Goal: Information Seeking & Learning: Learn about a topic

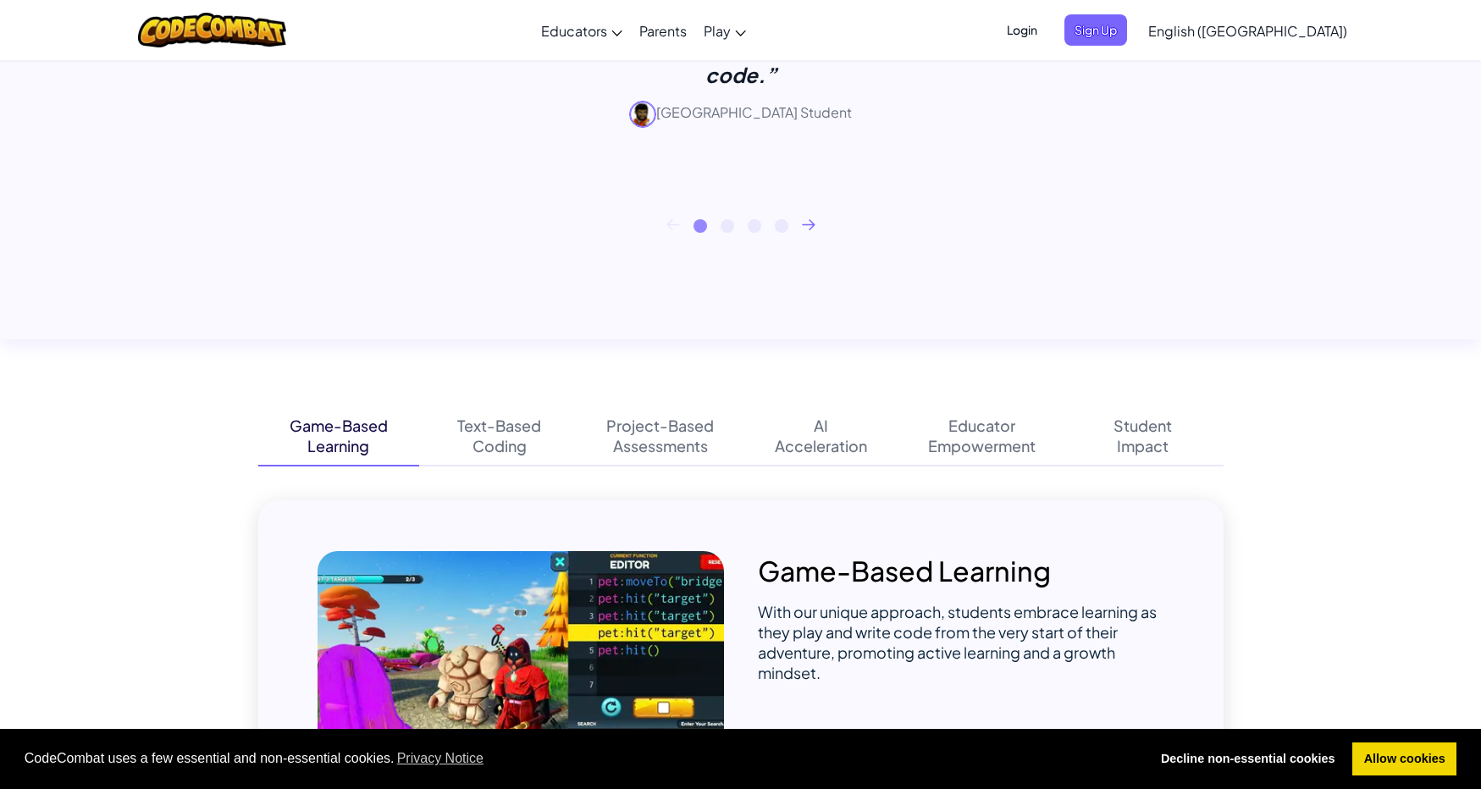
scroll to position [1352, 0]
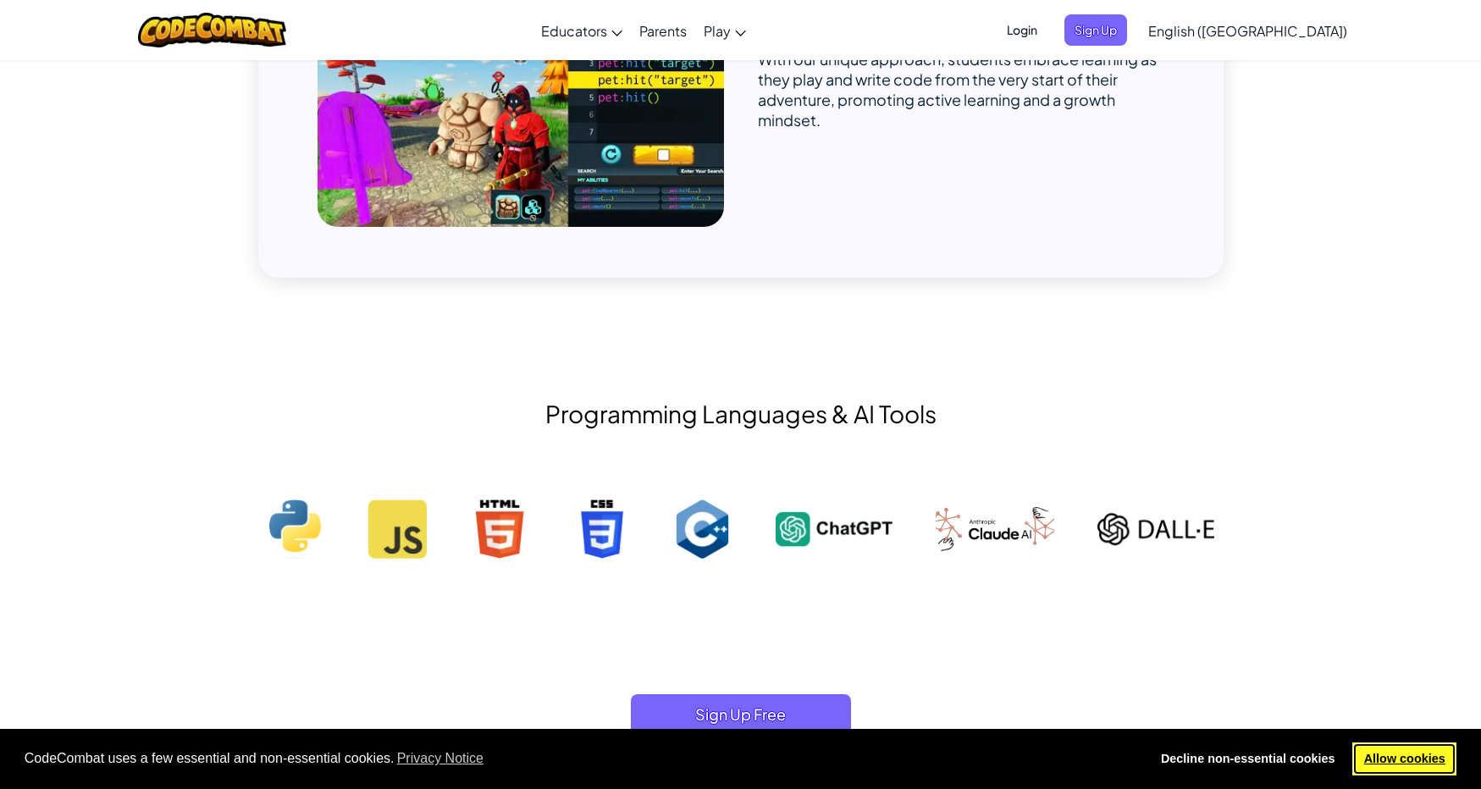
click at [1388, 769] on link "Allow cookies" at bounding box center [1404, 759] width 104 height 34
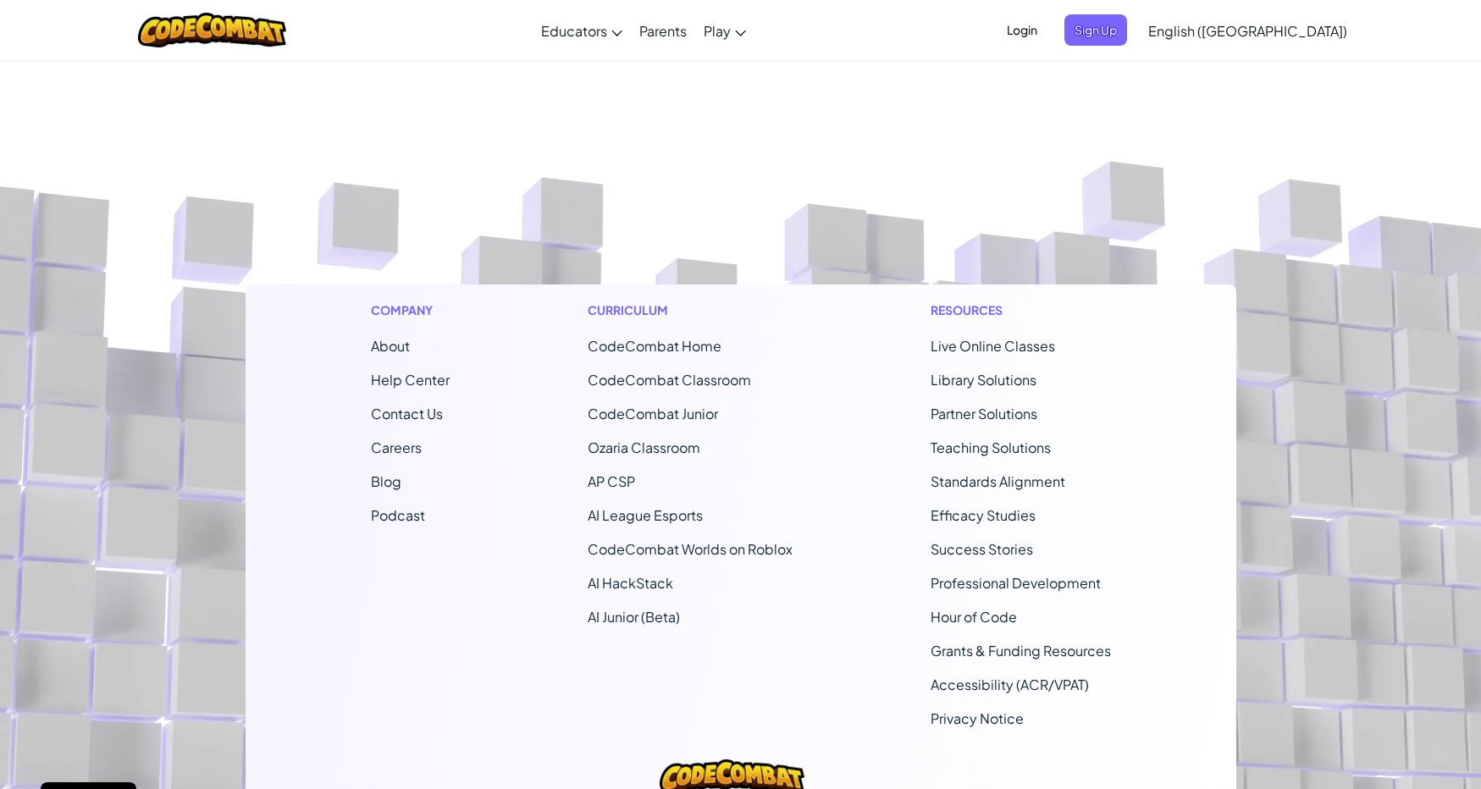
scroll to position [10292, 0]
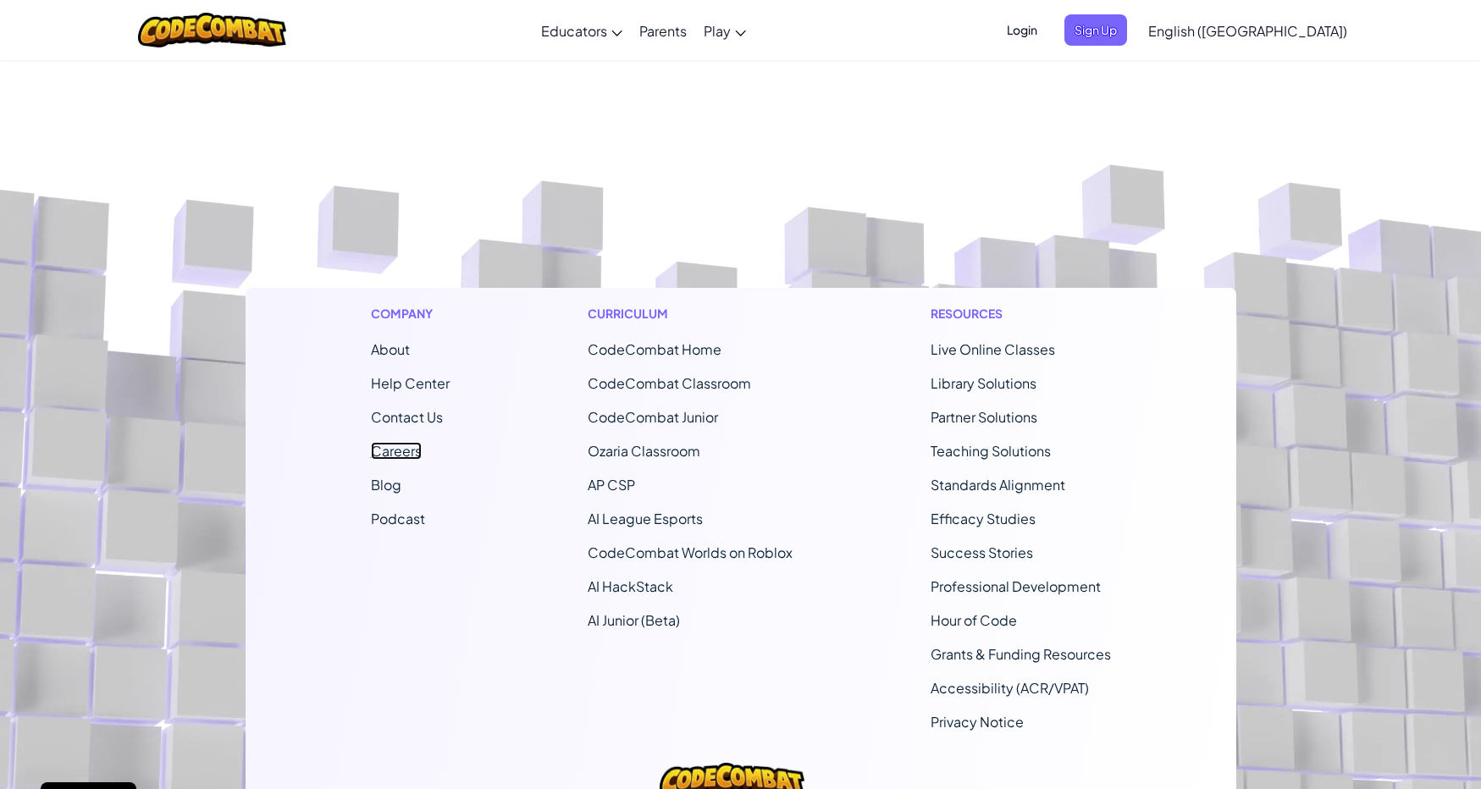
click at [378, 450] on link "Careers" at bounding box center [396, 451] width 51 height 18
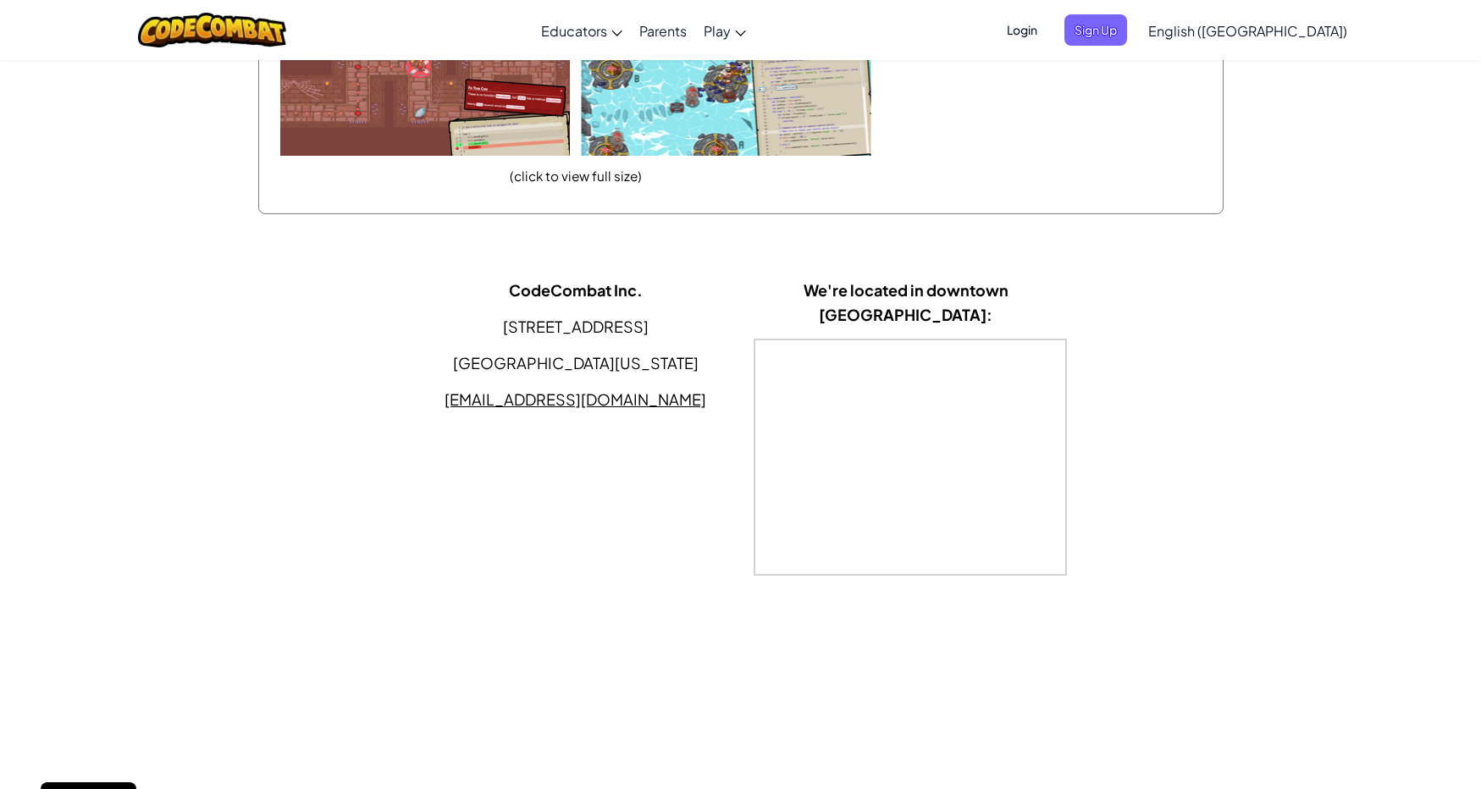
scroll to position [4713, 0]
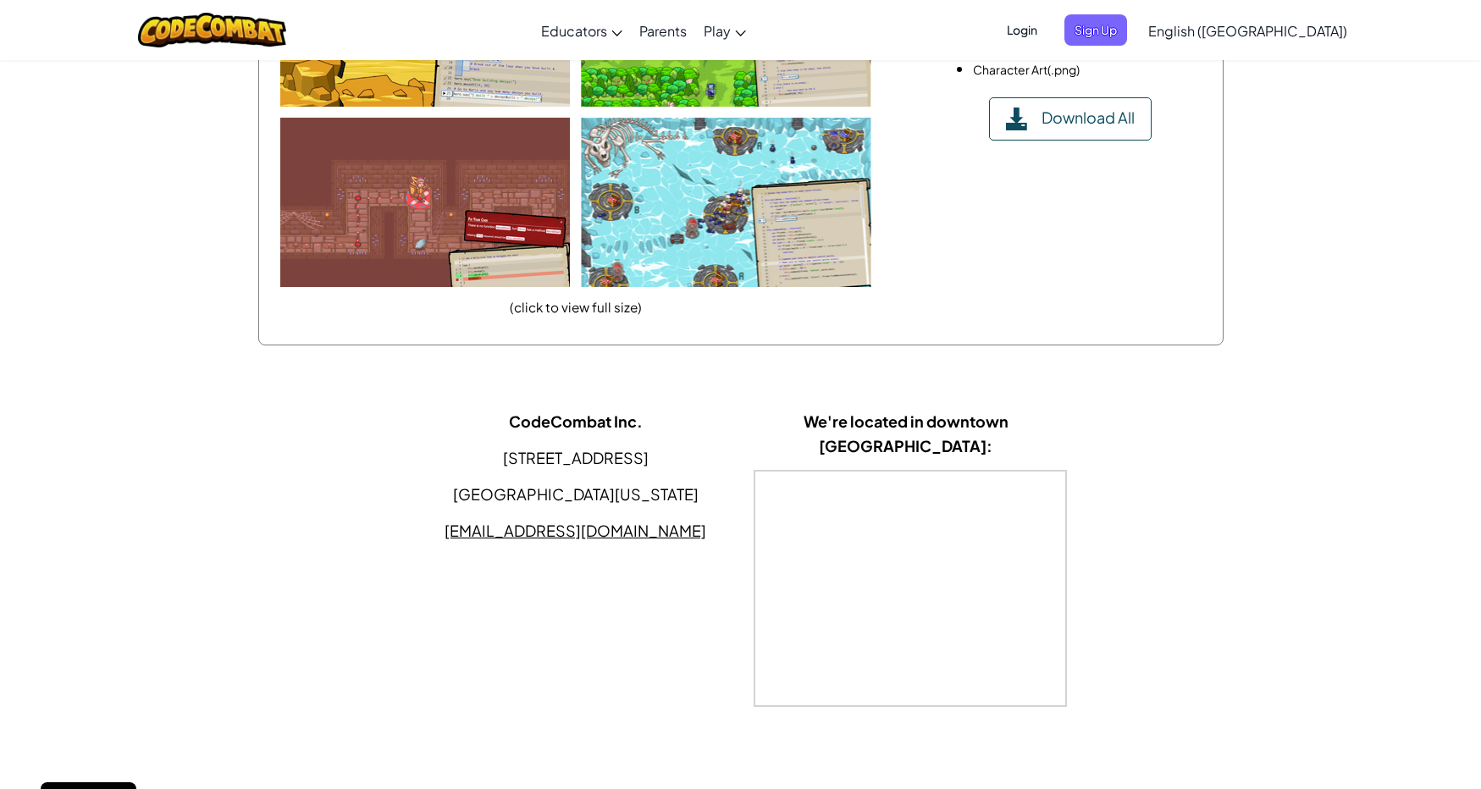
drag, startPoint x: 686, startPoint y: 491, endPoint x: 473, endPoint y: 451, distance: 216.2
click at [473, 451] on div "CodeCombat Inc. [STREET_ADDRESS][US_STATE] [EMAIL_ADDRESS][DOMAIN_NAME]" at bounding box center [576, 476] width 330 height 134
click at [545, 448] on p "[STREET_ADDRESS]" at bounding box center [575, 457] width 305 height 25
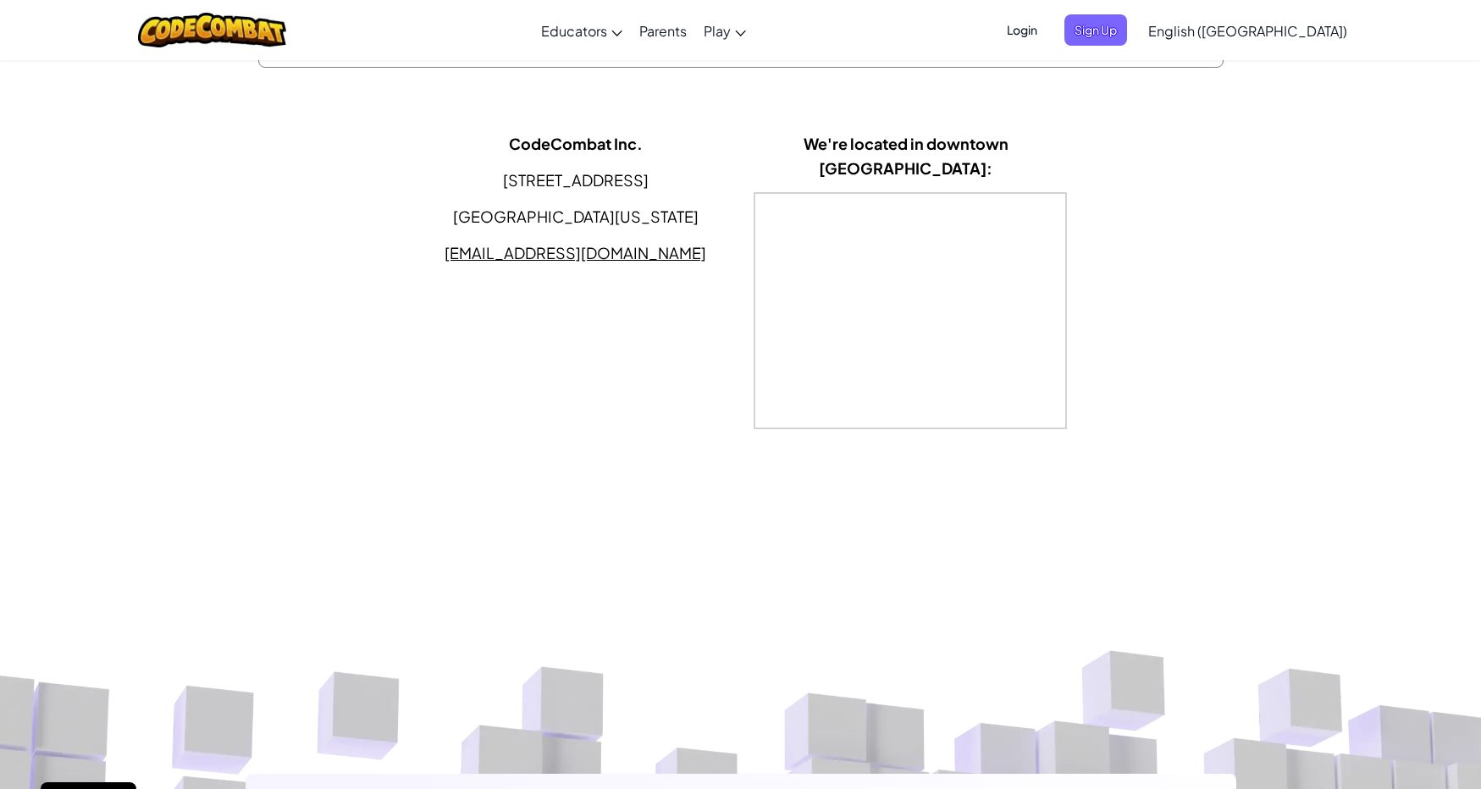
scroll to position [5615, 0]
